Goal: Task Accomplishment & Management: Manage account settings

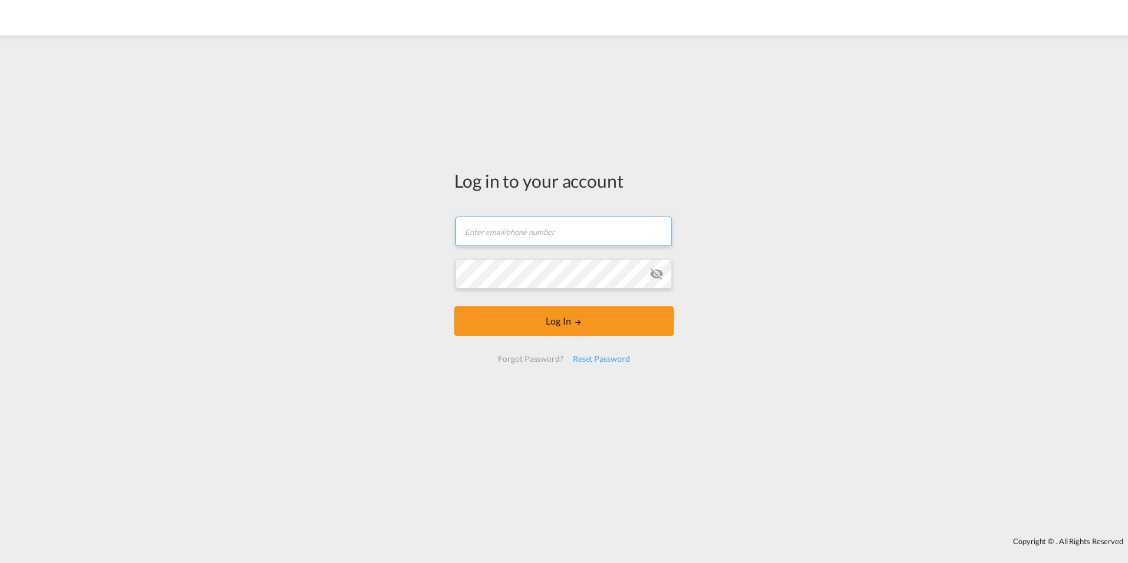
click at [574, 230] on input "text" at bounding box center [563, 230] width 216 height 29
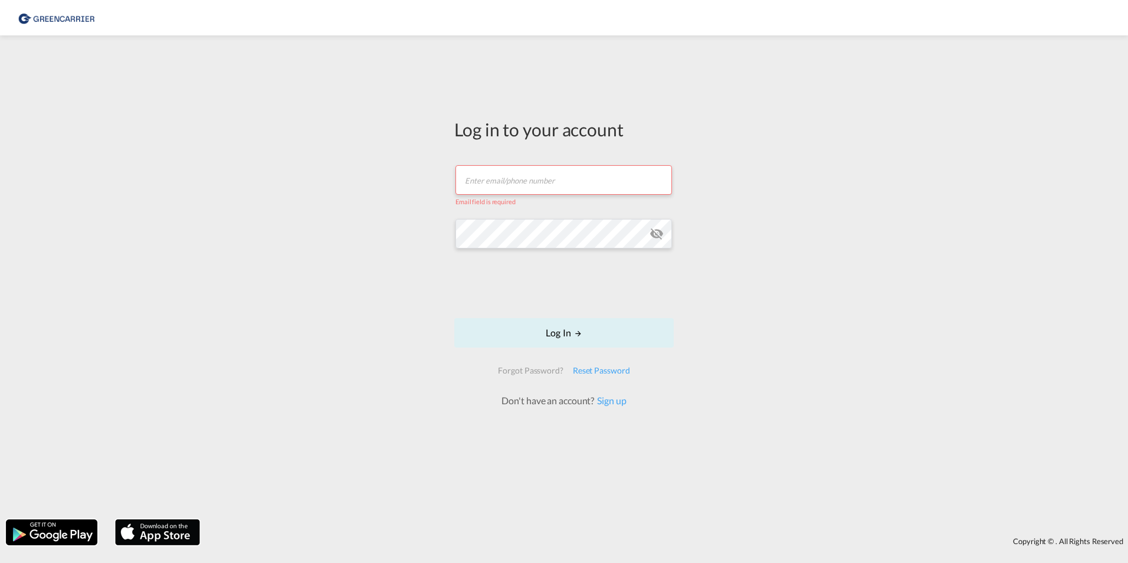
click at [512, 173] on input "text" at bounding box center [563, 179] width 216 height 29
type input "export.gcc.de@greencarrier.com"
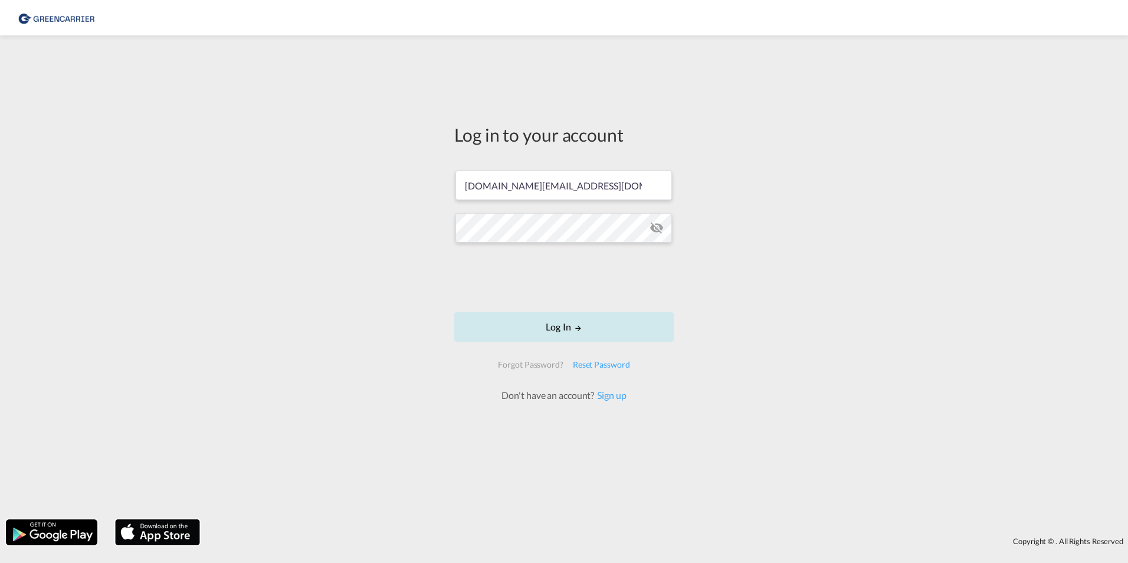
click at [535, 326] on button "Log In" at bounding box center [563, 326] width 219 height 29
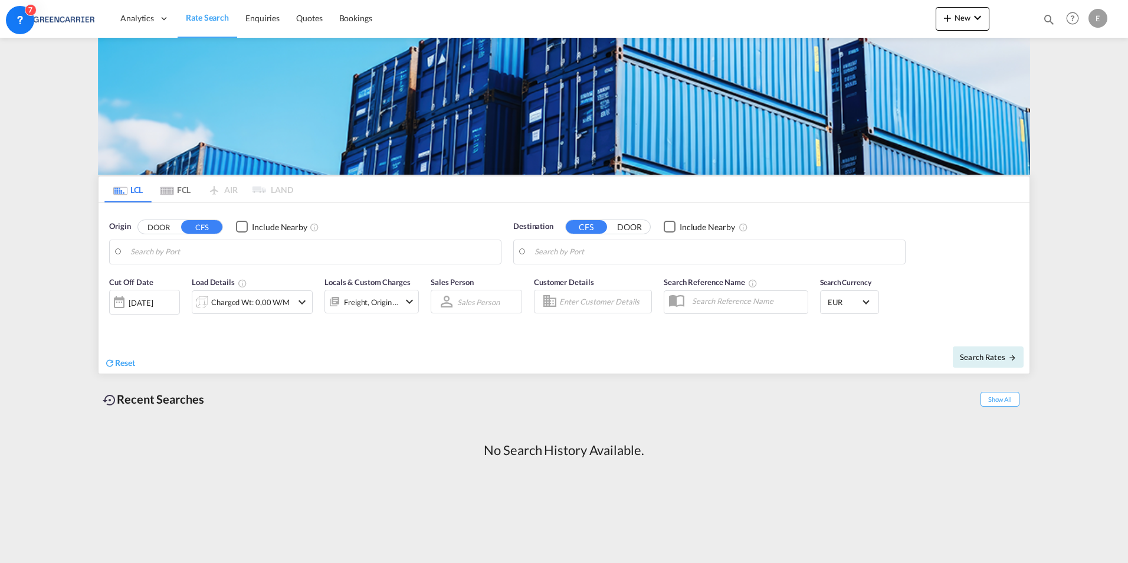
click at [1103, 17] on div "E" at bounding box center [1097, 18] width 19 height 19
click at [1101, 17] on md-backdrop at bounding box center [564, 281] width 1128 height 563
click at [16, 21] on icon at bounding box center [20, 20] width 12 height 12
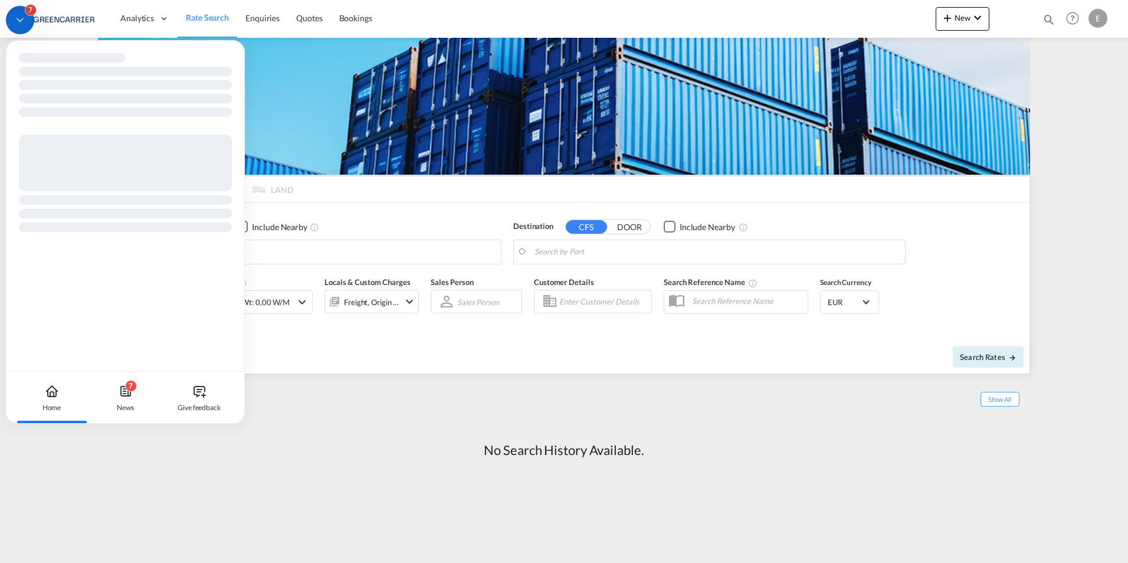
click at [16, 21] on icon at bounding box center [20, 20] width 12 height 12
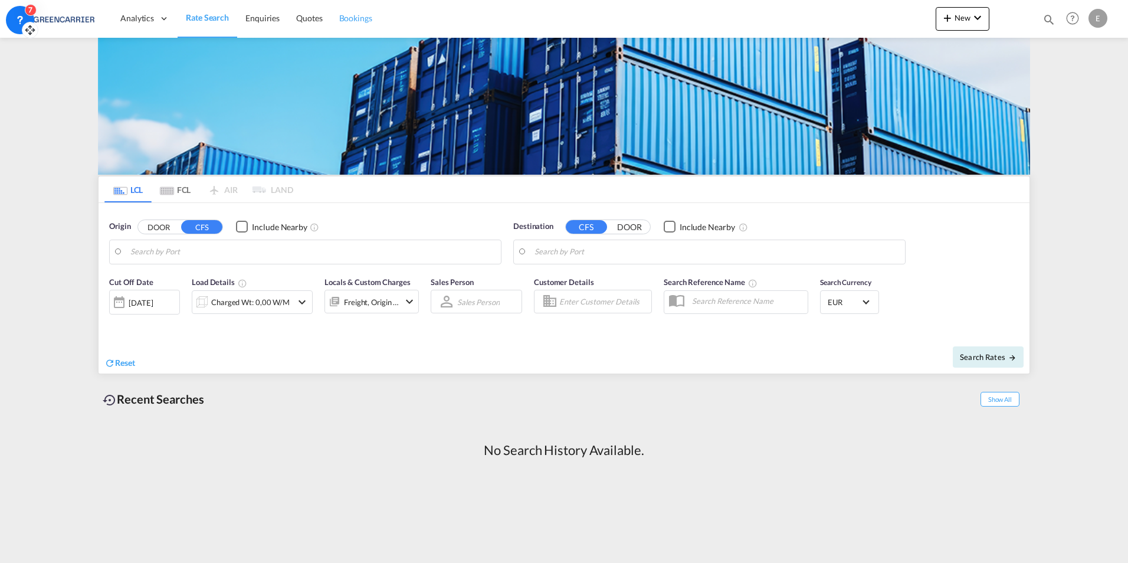
click at [368, 19] on span "Bookings" at bounding box center [355, 18] width 33 height 10
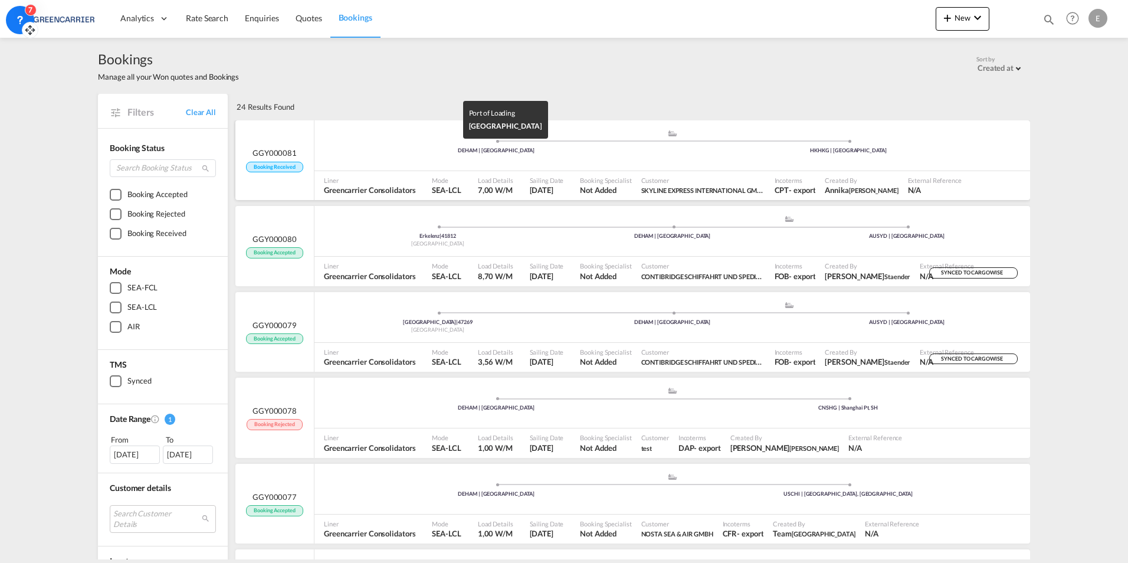
click at [467, 149] on div "DEHAM | [GEOGRAPHIC_DATA]" at bounding box center [496, 151] width 352 height 8
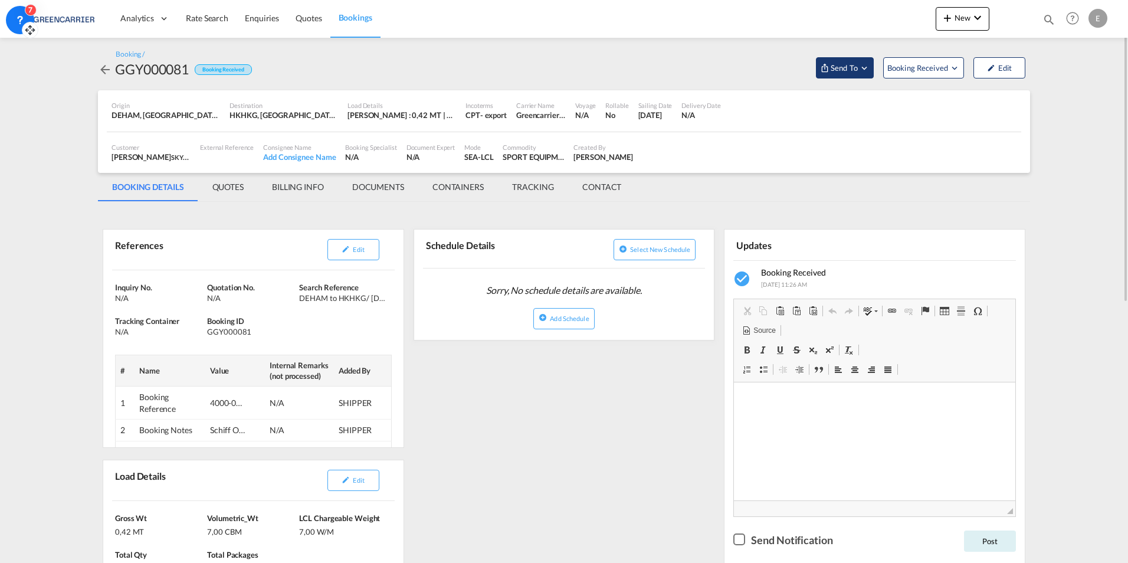
click at [856, 76] on button "Send To" at bounding box center [845, 67] width 58 height 21
click at [853, 63] on md-backdrop at bounding box center [564, 281] width 1128 height 563
click at [912, 68] on span "Booking Received" at bounding box center [918, 68] width 62 height 12
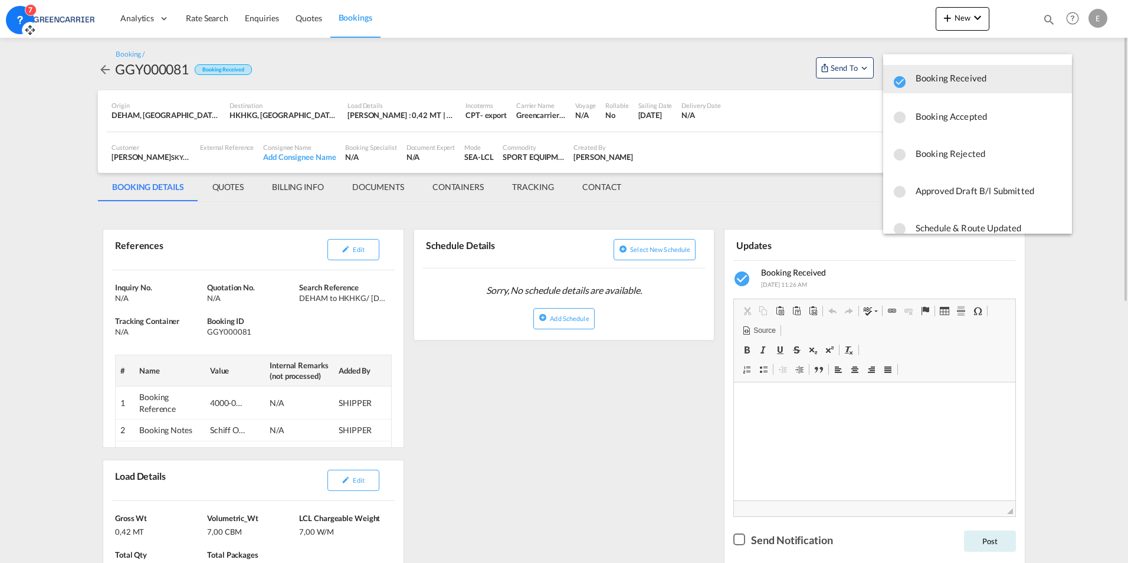
click at [734, 75] on md-backdrop at bounding box center [564, 281] width 1128 height 563
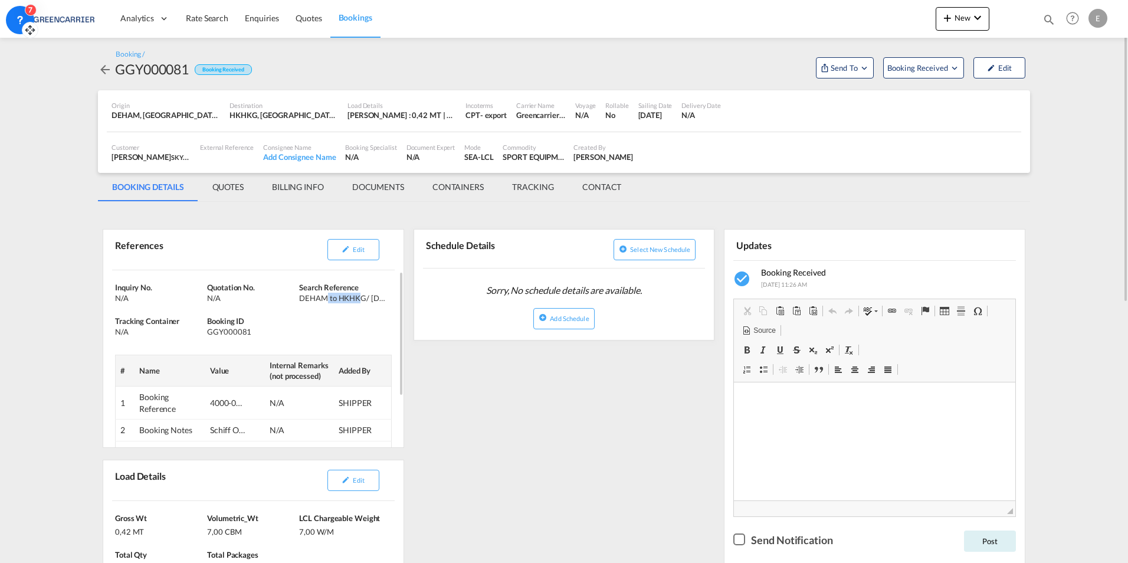
drag, startPoint x: 331, startPoint y: 297, endPoint x: 359, endPoint y: 307, distance: 29.8
click at [359, 307] on div "Inquiry No. N/A Quotation No. N/A Search Reference DEHAM to HKHKG/ 11 September…" at bounding box center [253, 394] width 300 height 249
drag, startPoint x: 359, startPoint y: 307, endPoint x: 479, endPoint y: 395, distance: 148.5
click at [856, 74] on button "Send To" at bounding box center [845, 67] width 58 height 21
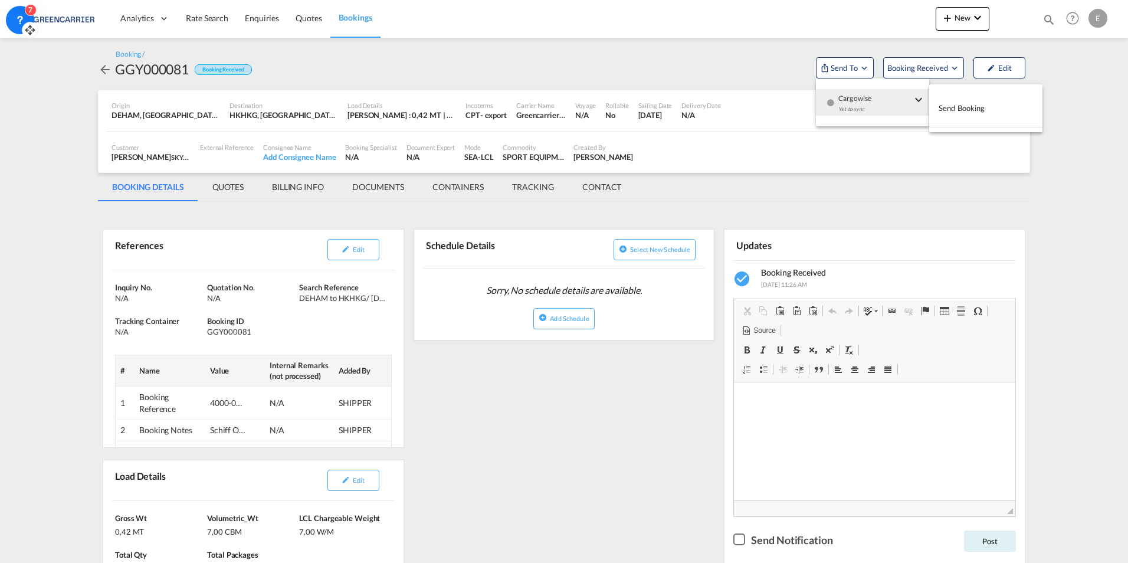
click at [856, 101] on div "Yet to sync" at bounding box center [874, 112] width 73 height 25
click at [950, 104] on span "Send Booking" at bounding box center [961, 108] width 47 height 19
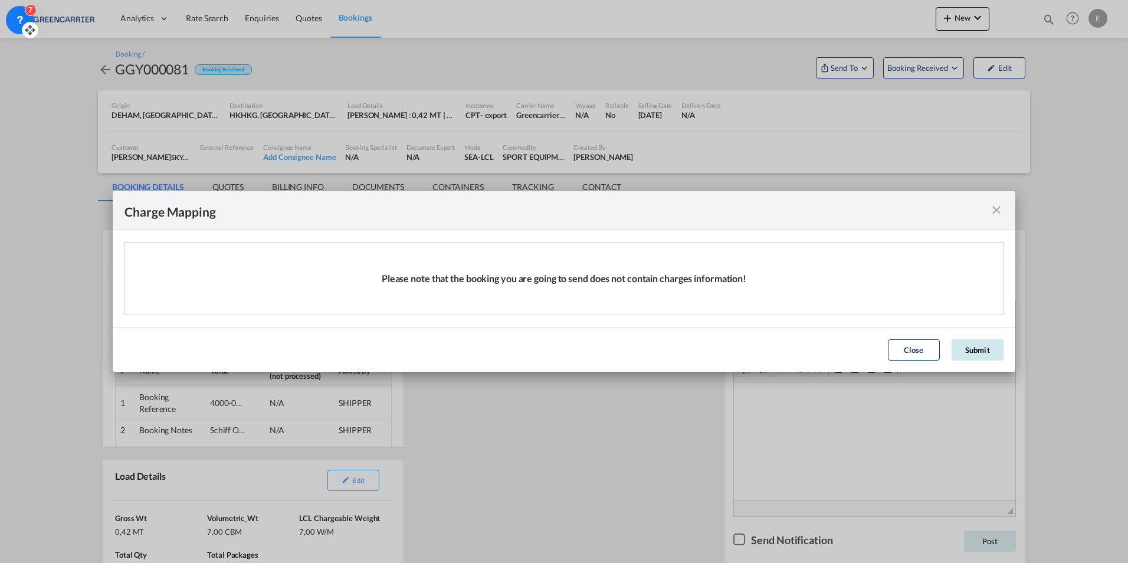
click at [990, 356] on button "Submit" at bounding box center [977, 349] width 52 height 21
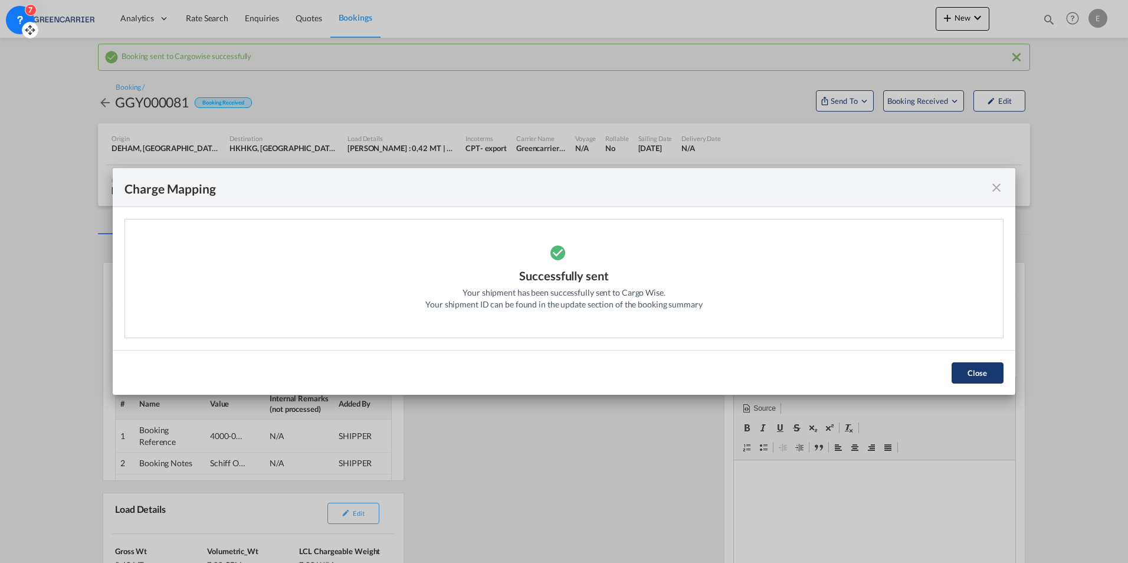
click at [966, 371] on button "Close" at bounding box center [977, 372] width 52 height 21
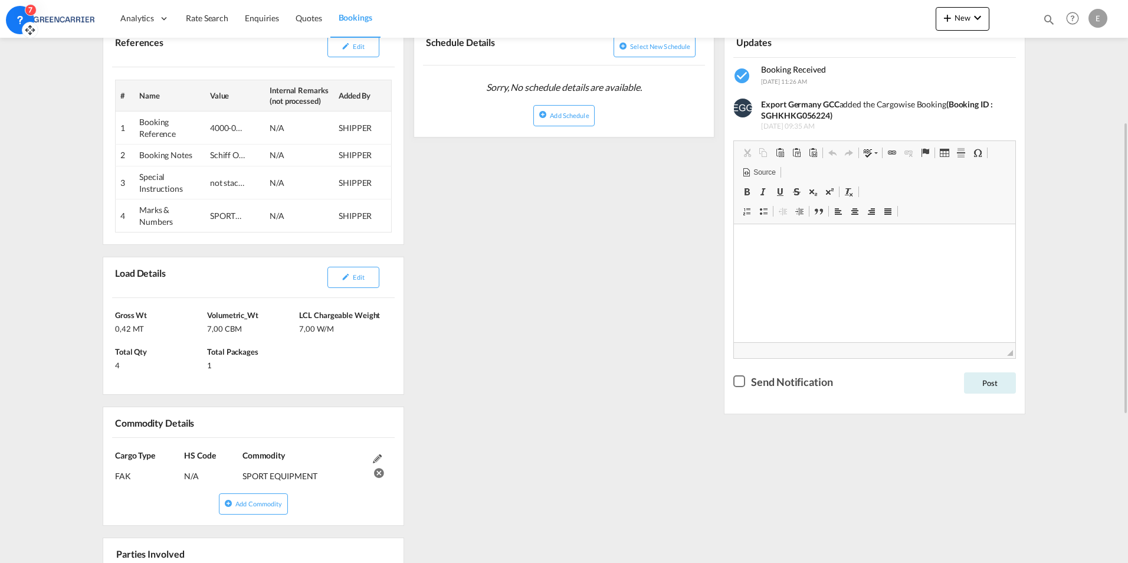
scroll to position [413, 0]
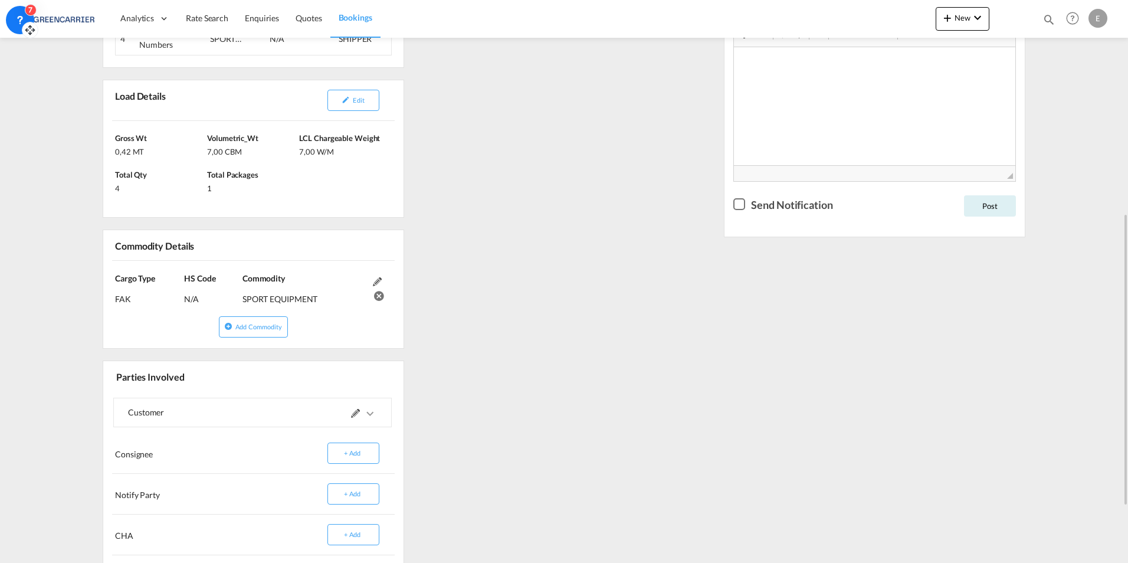
drag, startPoint x: 240, startPoint y: 294, endPoint x: 323, endPoint y: 296, distance: 83.2
click at [323, 296] on div "Cargo Type FAK (IMCO Code : 0) HS Code N/A Commodity SPORT EQUIPMENT" at bounding box center [253, 288] width 300 height 55
drag, startPoint x: 323, startPoint y: 296, endPoint x: 318, endPoint y: 302, distance: 8.4
click at [323, 299] on div "SPORT EQUIPMENT" at bounding box center [304, 294] width 124 height 21
drag, startPoint x: 319, startPoint y: 297, endPoint x: 242, endPoint y: 297, distance: 76.1
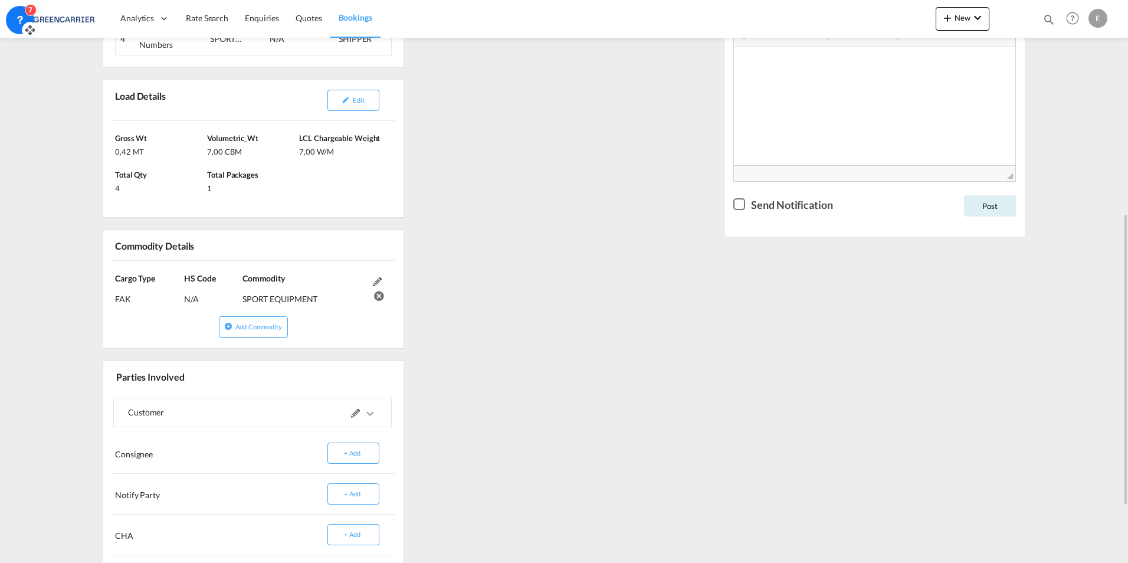
click at [242, 297] on div "SPORT EQUIPMENT" at bounding box center [304, 294] width 124 height 21
copy div "SPORT EQUIPMENT"
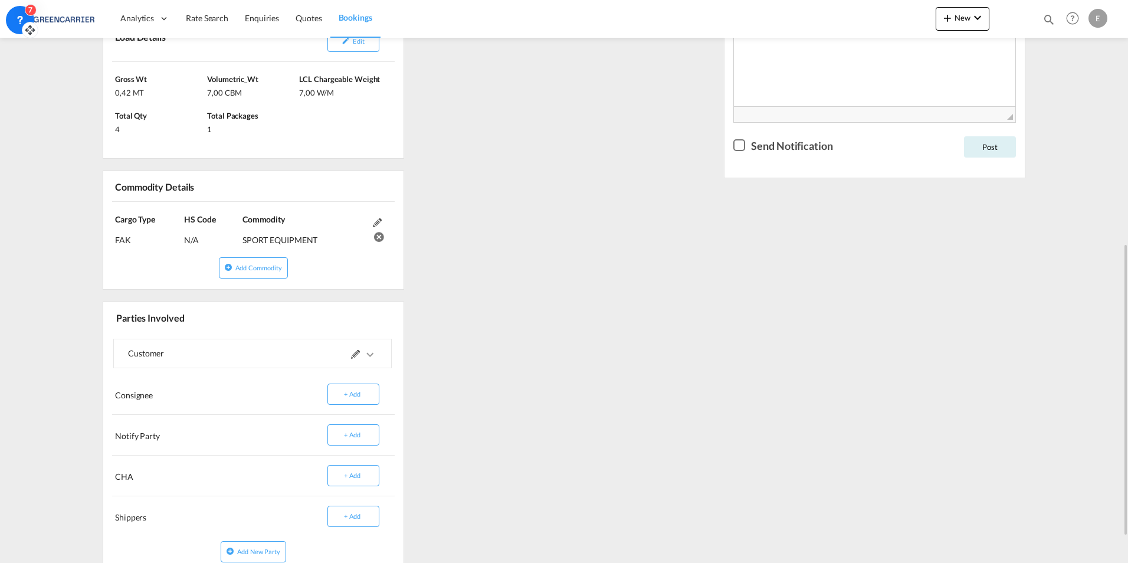
scroll to position [521, 0]
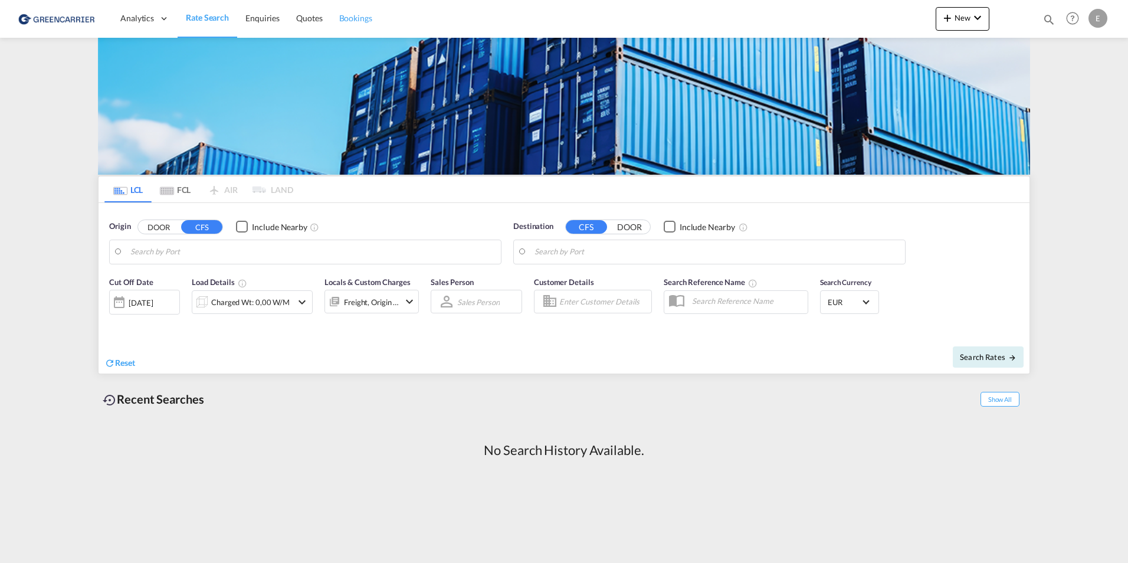
drag, startPoint x: 330, startPoint y: 12, endPoint x: 336, endPoint y: 15, distance: 6.1
click at [331, 12] on link "Bookings" at bounding box center [356, 18] width 50 height 38
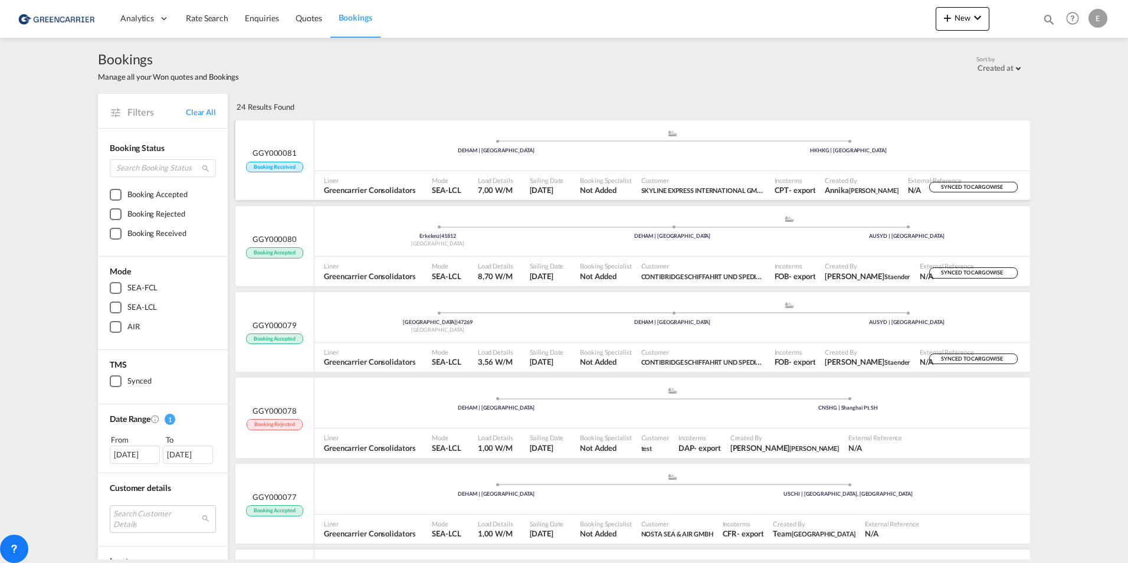
click at [400, 166] on div ".a{fill:#aaa8ad;} .a{fill:#aaa8ad;} DEHAM | [GEOGRAPHIC_DATA] HKHKG | [GEOGRAPH…" at bounding box center [671, 148] width 715 height 38
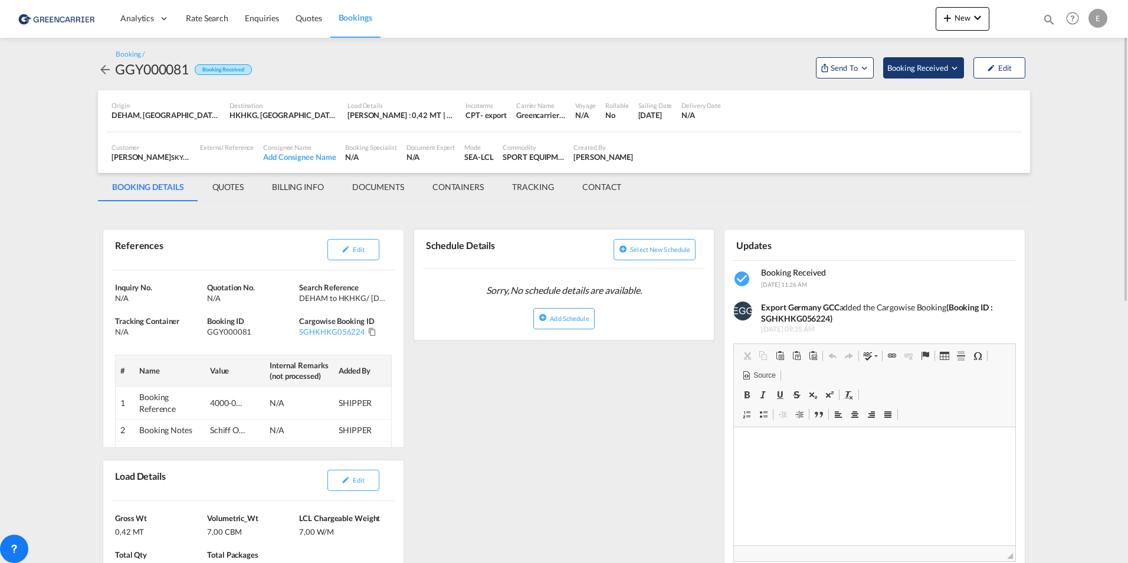
click at [944, 74] on button "Booking Received" at bounding box center [923, 67] width 81 height 21
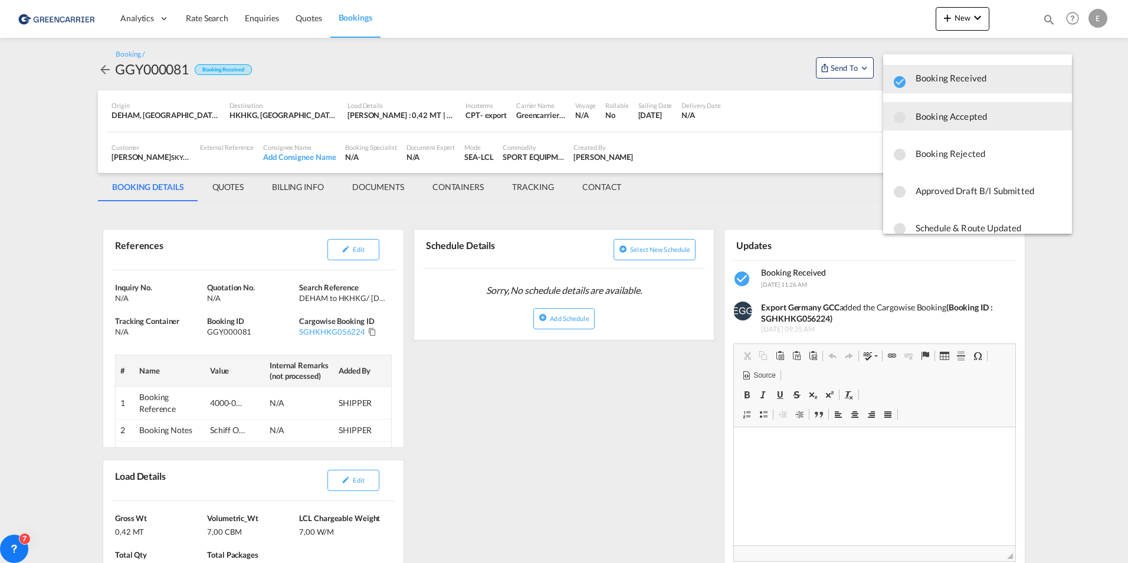
click at [929, 107] on span "Booking Accepted" at bounding box center [988, 116] width 147 height 21
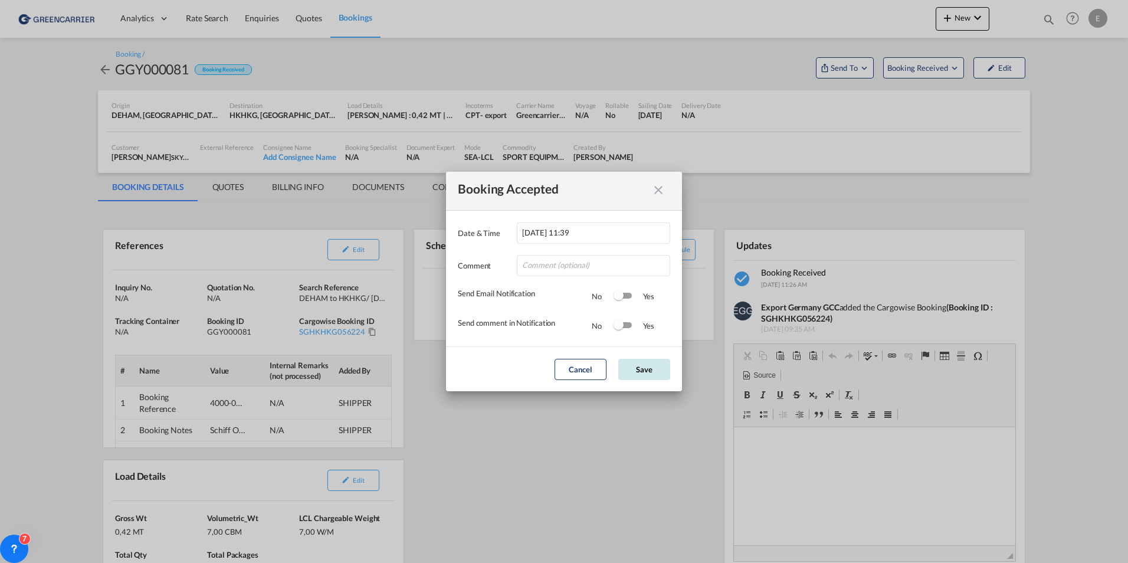
click at [645, 371] on button "Save" at bounding box center [644, 369] width 52 height 21
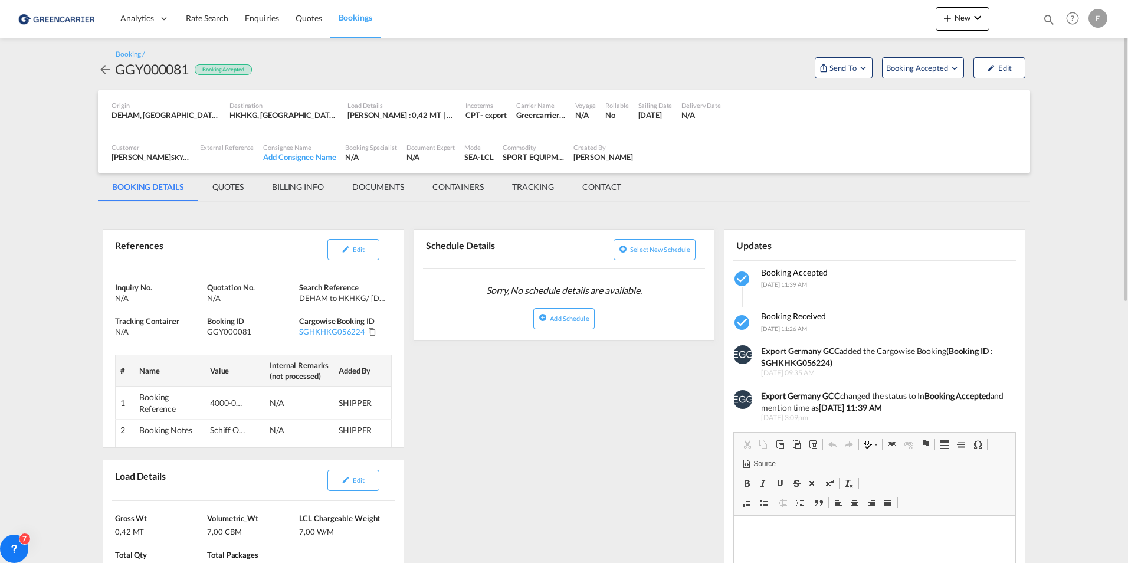
drag, startPoint x: 599, startPoint y: 156, endPoint x: 598, endPoint y: 166, distance: 10.0
click at [598, 166] on div "Created By [PERSON_NAME]" at bounding box center [603, 152] width 69 height 29
